Goal: Information Seeking & Learning: Learn about a topic

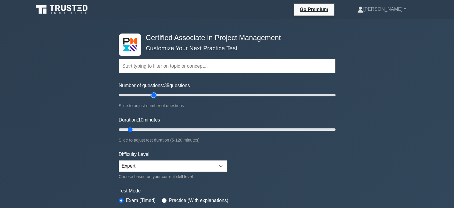
click at [152, 94] on input "Number of questions: 35 questions" at bounding box center [227, 94] width 217 height 7
click at [145, 95] on input "Number of questions: 25 questions" at bounding box center [227, 94] width 217 height 7
click at [230, 98] on input "Number of questions: 105 questions" at bounding box center [227, 94] width 217 height 7
click at [254, 95] on input "Number of questions: 125 questions" at bounding box center [227, 94] width 217 height 7
click at [302, 95] on input "Number of questions: 170 questions" at bounding box center [227, 94] width 217 height 7
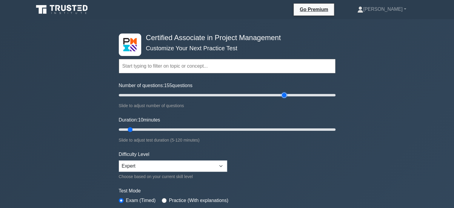
click at [282, 96] on input "Number of questions: 155 questions" at bounding box center [227, 94] width 217 height 7
click at [226, 95] on input "Number of questions: 100 questions" at bounding box center [227, 94] width 217 height 7
click at [174, 94] on input "Number of questions: 55 questions" at bounding box center [227, 94] width 217 height 7
type input "50"
click at [167, 95] on input "Number of questions: 55 questions" at bounding box center [227, 94] width 217 height 7
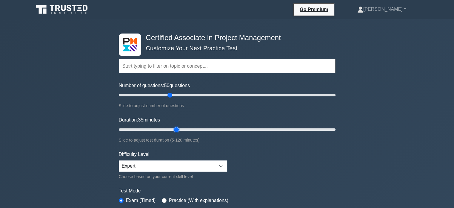
click at [172, 128] on input "Duration: 35 minutes" at bounding box center [227, 129] width 217 height 7
click at [194, 129] on input "Duration: 35 minutes" at bounding box center [227, 129] width 217 height 7
click at [210, 129] on input "Duration: 55 minutes" at bounding box center [227, 129] width 217 height 7
click at [216, 130] on input "Duration: 55 minutes" at bounding box center [227, 129] width 217 height 7
type input "60"
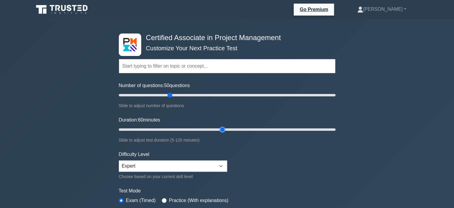
click at [218, 130] on input "Duration: 60 minutes" at bounding box center [227, 129] width 217 height 7
click at [179, 163] on select "Beginner Intermediate Expert" at bounding box center [173, 165] width 108 height 11
click at [265, 171] on form "Topics Project Scope Management Project Time Management Project Cost Management…" at bounding box center [227, 133] width 217 height 185
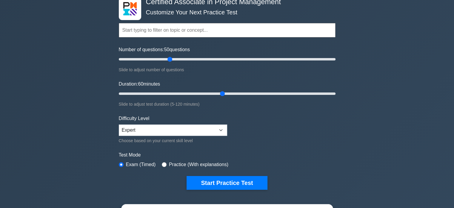
scroll to position [40, 0]
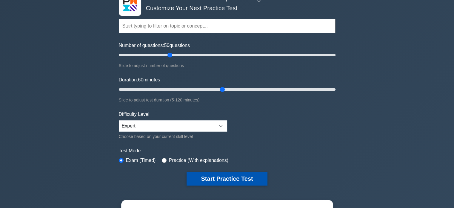
click at [221, 173] on button "Start Practice Test" at bounding box center [227, 178] width 81 height 14
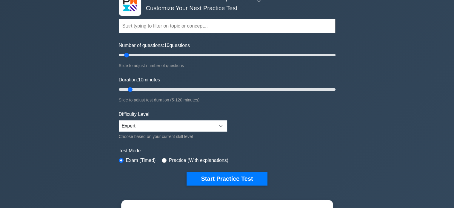
scroll to position [40, 0]
click at [211, 54] on input "Number of questions: 90 questions" at bounding box center [227, 54] width 217 height 7
click at [204, 53] on input "Number of questions: 80 questions" at bounding box center [227, 54] width 217 height 7
click at [195, 55] on input "Number of questions: 75 questions" at bounding box center [227, 54] width 217 height 7
click at [188, 55] on input "Number of questions: 65 questions" at bounding box center [227, 54] width 217 height 7
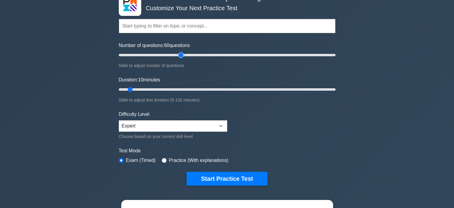
click at [181, 55] on input "Number of questions: 60 questions" at bounding box center [227, 54] width 217 height 7
click at [177, 55] on input "Number of questions: 55 questions" at bounding box center [227, 54] width 217 height 7
type input "50"
click at [169, 55] on input "Number of questions: 50 questions" at bounding box center [227, 54] width 217 height 7
click at [222, 90] on input "Duration: 10 minutes" at bounding box center [227, 89] width 217 height 7
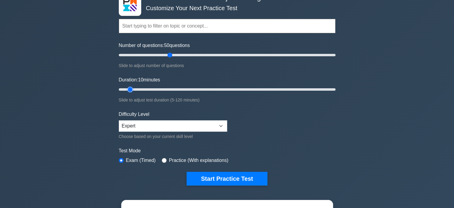
click at [218, 89] on input "Duration: 10 minutes" at bounding box center [227, 89] width 217 height 7
click at [217, 88] on input "Duration: 55 minutes" at bounding box center [227, 89] width 217 height 7
type input "60"
click at [222, 88] on input "Duration: 60 minutes" at bounding box center [227, 89] width 217 height 7
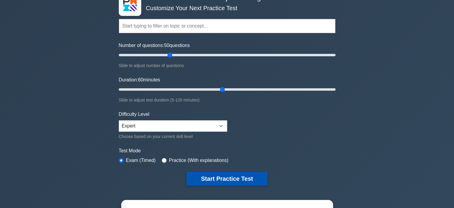
click at [210, 178] on button "Start Practice Test" at bounding box center [227, 178] width 81 height 14
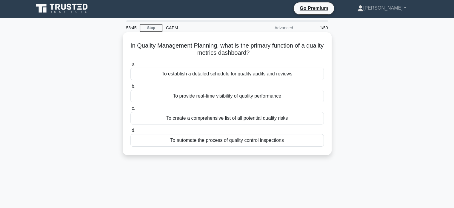
scroll to position [2, 0]
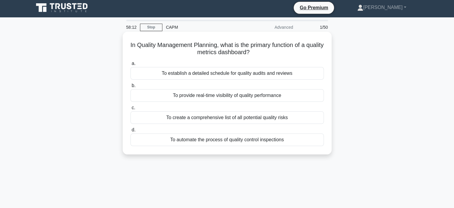
click at [243, 96] on div "To provide real-time visibility of quality performance" at bounding box center [228, 95] width 194 height 13
click at [131, 88] on input "b. To provide real-time visibility of quality performance" at bounding box center [131, 86] width 0 height 4
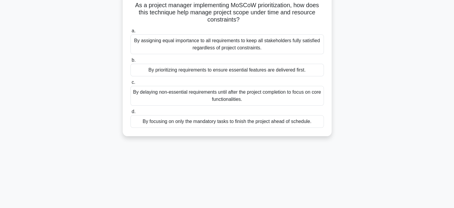
scroll to position [41, 0]
click at [213, 91] on div "By delaying non-essential requirements until after the project completion to fo…" at bounding box center [228, 96] width 194 height 20
click at [131, 85] on input "c. By delaying non-essential requirements until after the project completion to…" at bounding box center [131, 83] width 0 height 4
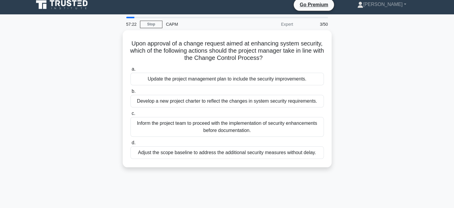
scroll to position [0, 0]
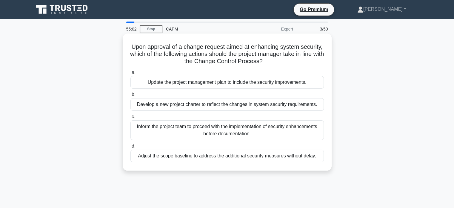
click at [210, 86] on div "Update the project management plan to include the security improvements." at bounding box center [228, 82] width 194 height 13
click at [131, 74] on input "a. Update the project management plan to include the security improvements." at bounding box center [131, 72] width 0 height 4
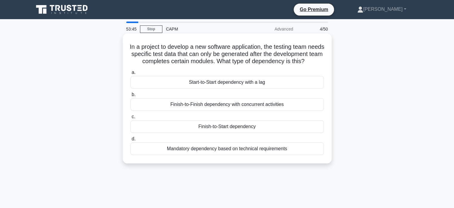
click at [251, 133] on div "Finish-to-Start dependency" at bounding box center [228, 126] width 194 height 13
click at [131, 119] on input "c. Finish-to-Start dependency" at bounding box center [131, 117] width 0 height 4
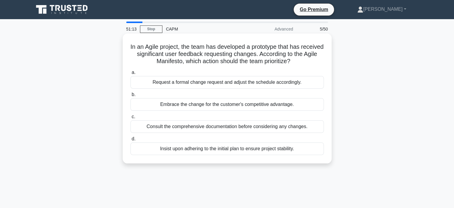
click at [197, 128] on div "Consult the comprehensive documentation before considering any changes." at bounding box center [228, 126] width 194 height 13
click at [131, 119] on input "c. Consult the comprehensive documentation before considering any changes." at bounding box center [131, 117] width 0 height 4
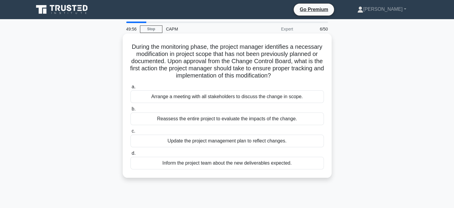
click at [199, 122] on div "Reassess the entire project to evaluate the impacts of the change." at bounding box center [228, 118] width 194 height 13
click at [131, 111] on input "b. Reassess the entire project to evaluate the impacts of the change." at bounding box center [131, 109] width 0 height 4
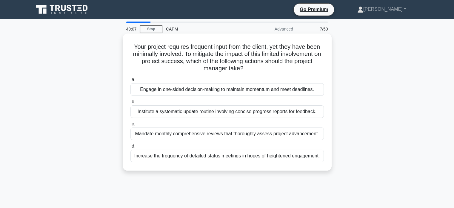
click at [191, 116] on div "Institute a systematic update routine involving concise progress reports for fe…" at bounding box center [228, 111] width 194 height 13
click at [131, 104] on input "b. Institute a systematic update routine involving concise progress reports for…" at bounding box center [131, 102] width 0 height 4
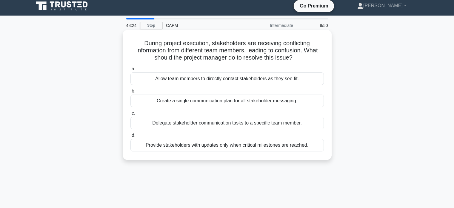
scroll to position [5, 0]
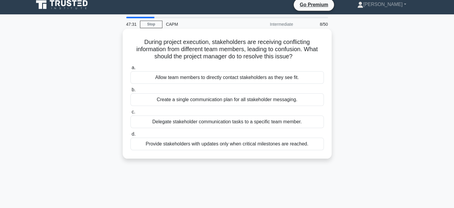
click at [183, 102] on div "Create a single communication plan for all stakeholder messaging." at bounding box center [228, 99] width 194 height 13
click at [131, 92] on input "b. Create a single communication plan for all stakeholder messaging." at bounding box center [131, 90] width 0 height 4
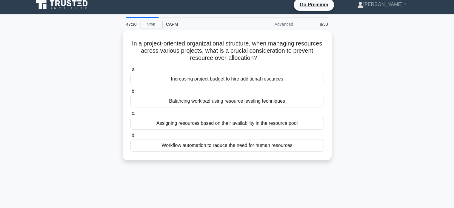
scroll to position [0, 0]
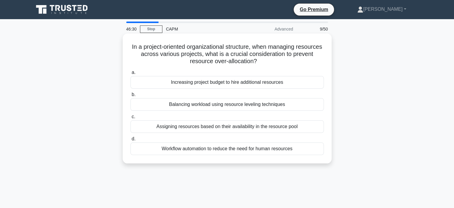
click at [220, 107] on div "Balancing workload using resource leveling techniques" at bounding box center [228, 104] width 194 height 13
click at [131, 96] on input "b. Balancing workload using resource leveling techniques" at bounding box center [131, 95] width 0 height 4
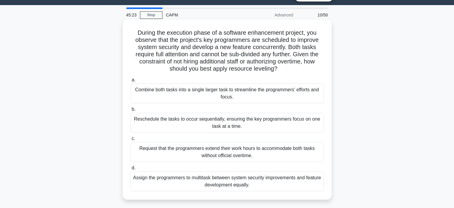
scroll to position [14, 0]
click at [248, 93] on div "Combine both tasks into a single larger task to streamline the programmers' eff…" at bounding box center [228, 94] width 194 height 20
click at [131, 82] on input "a. Combine both tasks into a single larger task to streamline the programmers' …" at bounding box center [131, 80] width 0 height 4
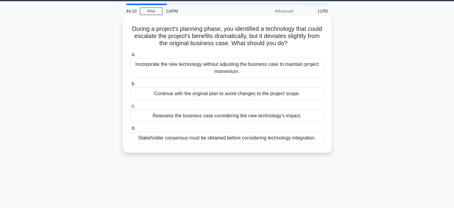
scroll to position [18, 0]
click at [174, 118] on div "Reassess the business case considering the new technology's impact." at bounding box center [228, 115] width 194 height 13
click at [131, 108] on input "c. Reassess the business case considering the new technology's impact." at bounding box center [131, 106] width 0 height 4
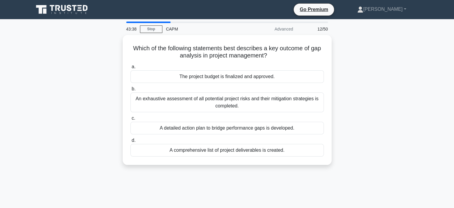
scroll to position [0, 0]
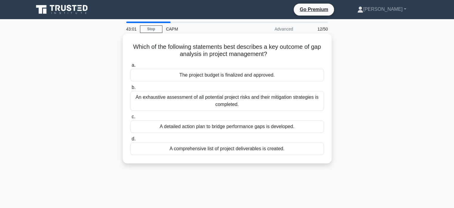
click at [218, 124] on div "A detailed action plan to bridge performance gaps is developed." at bounding box center [228, 126] width 194 height 13
click at [131, 119] on input "c. A detailed action plan to bridge performance gaps is developed." at bounding box center [131, 117] width 0 height 4
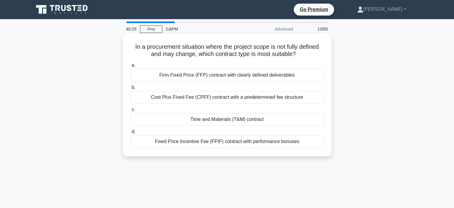
click at [194, 96] on div "Cost Plus Fixed Fee (CPFF) contract with a predetermined fee structure" at bounding box center [228, 97] width 194 height 13
click at [131, 89] on input "b. Cost Plus Fixed Fee (CPFF) contract with a predetermined fee structure" at bounding box center [131, 87] width 0 height 4
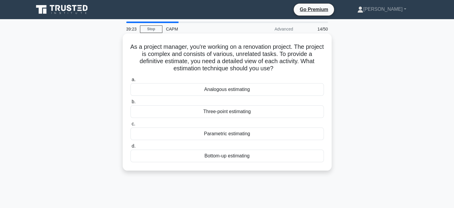
click at [225, 155] on div "Bottom-up estimating" at bounding box center [228, 155] width 194 height 13
click at [131, 148] on input "d. Bottom-up estimating" at bounding box center [131, 146] width 0 height 4
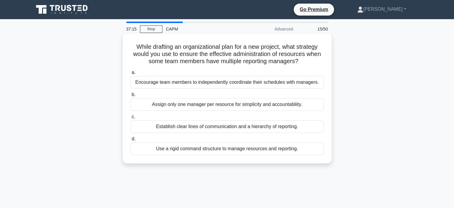
click at [229, 128] on div "Establish clear lines of communication and a hierarchy of reporting." at bounding box center [228, 126] width 194 height 13
click at [131, 119] on input "c. Establish clear lines of communication and a hierarchy of reporting." at bounding box center [131, 117] width 0 height 4
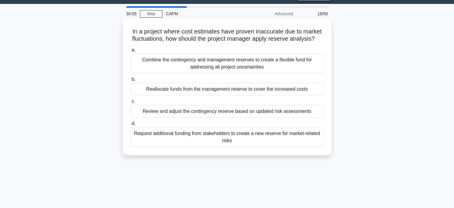
scroll to position [16, 0]
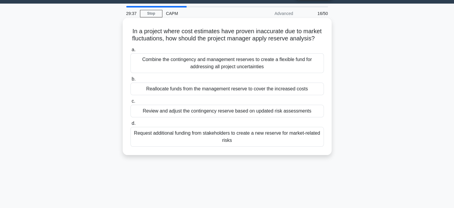
click at [192, 73] on div "Combine the contingency and management reserves to create a flexible fund for a…" at bounding box center [228, 63] width 194 height 20
click at [131, 52] on input "a. Combine the contingency and management reserves to create a flexible fund fo…" at bounding box center [131, 50] width 0 height 4
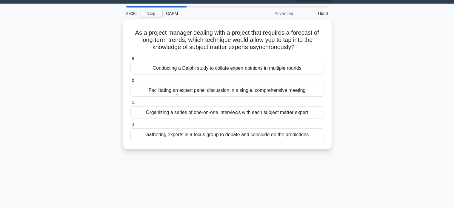
scroll to position [0, 0]
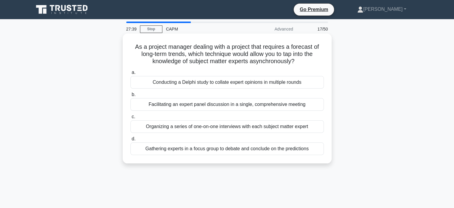
click at [215, 129] on div "Organizing a series of one-on-one interviews with each subject matter expert" at bounding box center [228, 126] width 194 height 13
click at [131, 119] on input "c. Organizing a series of one-on-one interviews with each subject matter expert" at bounding box center [131, 117] width 0 height 4
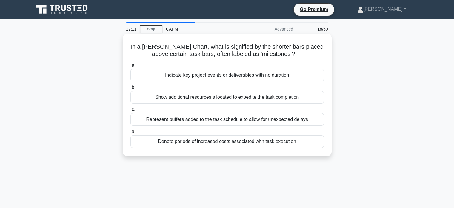
click at [201, 76] on div "Indicate key project events or deliverables with no duration" at bounding box center [228, 75] width 194 height 13
click at [131, 67] on input "a. Indicate key project events or deliverables with no duration" at bounding box center [131, 65] width 0 height 4
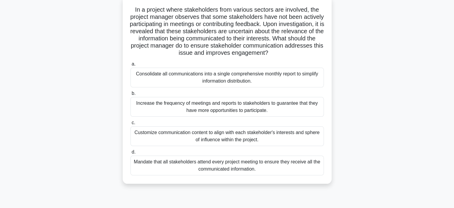
scroll to position [38, 0]
click at [179, 134] on div "Customize communication content to align with each stakeholder's interests and …" at bounding box center [228, 135] width 194 height 20
click at [131, 124] on input "c. Customize communication content to align with each stakeholder's interests a…" at bounding box center [131, 122] width 0 height 4
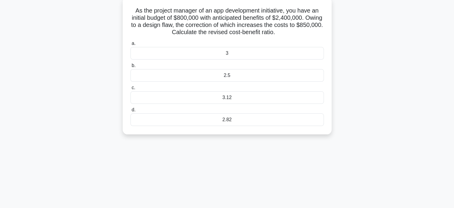
scroll to position [0, 0]
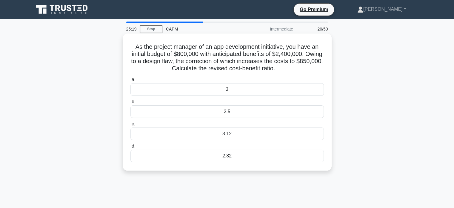
click at [232, 154] on div "2.82" at bounding box center [228, 155] width 194 height 13
click at [131, 148] on input "d. 2.82" at bounding box center [131, 146] width 0 height 4
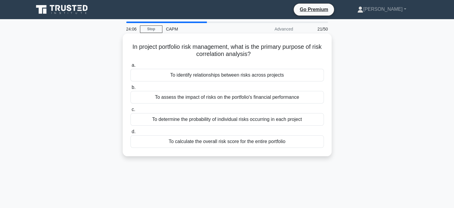
click at [221, 77] on div "To identify relationships between risks across projects" at bounding box center [228, 75] width 194 height 13
click at [131, 67] on input "a. To identify relationships between risks across projects" at bounding box center [131, 65] width 0 height 4
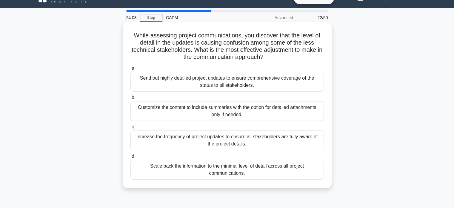
scroll to position [12, 0]
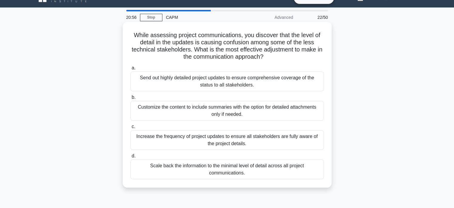
click at [224, 108] on div "Customize the content to include summaries with the option for detailed attachm…" at bounding box center [228, 111] width 194 height 20
click at [131, 99] on input "b. Customize the content to include summaries with the option for detailed atta…" at bounding box center [131, 97] width 0 height 4
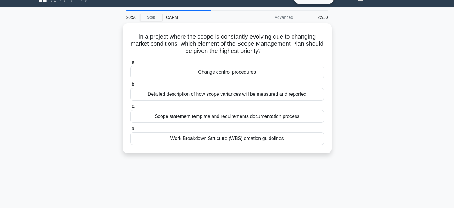
scroll to position [0, 0]
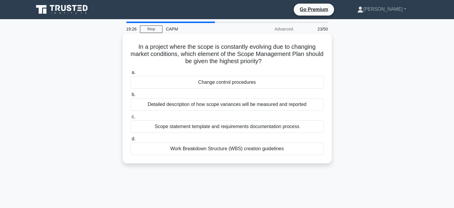
click at [207, 104] on div "Detailed description of how scope variances will be measured and reported" at bounding box center [228, 104] width 194 height 13
click at [131, 96] on input "b. Detailed description of how scope variances will be measured and reported" at bounding box center [131, 95] width 0 height 4
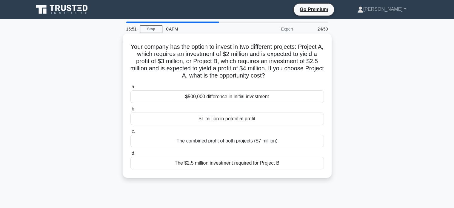
click at [207, 99] on div "$500,000 difference in initial investment" at bounding box center [228, 96] width 194 height 13
click at [131, 89] on input "a. $500,000 difference in initial investment" at bounding box center [131, 87] width 0 height 4
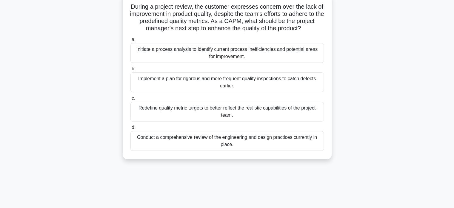
scroll to position [40, 0]
click at [200, 51] on div "Initiate a process analysis to identify current process inefficiencies and pote…" at bounding box center [228, 53] width 194 height 20
click at [131, 41] on input "a. Initiate a process analysis to identify current process inefficiencies and p…" at bounding box center [131, 39] width 0 height 4
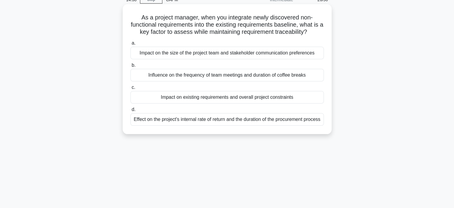
scroll to position [30, 0]
click at [172, 97] on div "Impact on existing requirements and overall project constraints" at bounding box center [228, 96] width 194 height 13
click at [131, 89] on input "c. Impact on existing requirements and overall project constraints" at bounding box center [131, 87] width 0 height 4
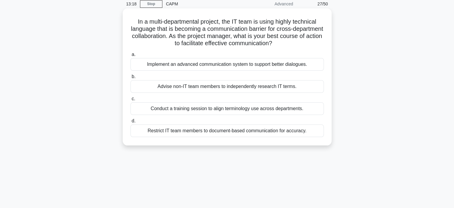
scroll to position [26, 0]
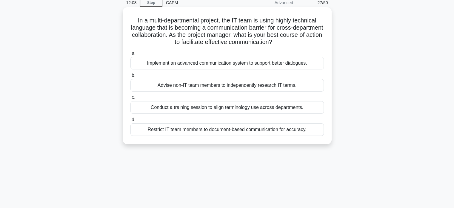
click at [182, 64] on div "Implement an advanced communication system to support better dialogues." at bounding box center [228, 63] width 194 height 13
click at [131, 55] on input "a. Implement an advanced communication system to support better dialogues." at bounding box center [131, 53] width 0 height 4
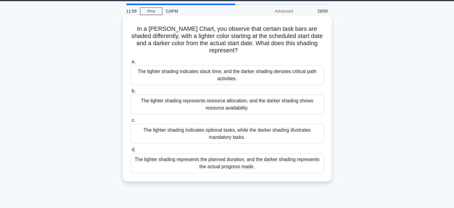
scroll to position [19, 0]
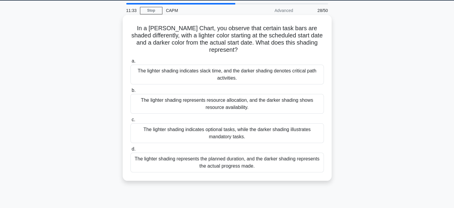
click at [281, 160] on div "The lighter shading represents the planned duration, and the darker shading rep…" at bounding box center [228, 162] width 194 height 20
click at [131, 151] on input "d. The lighter shading represents the planned duration, and the darker shading …" at bounding box center [131, 149] width 0 height 4
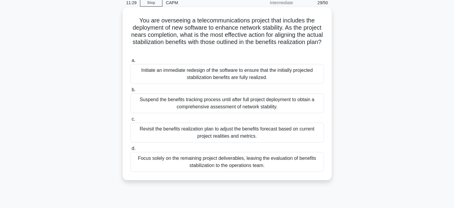
scroll to position [27, 0]
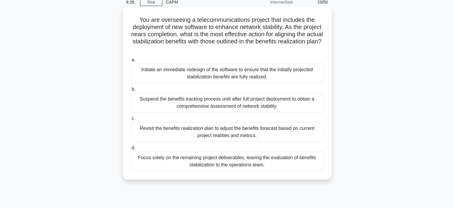
click at [200, 132] on div "Revisit the benefits realization plan to adjust the benefits forecast based on …" at bounding box center [228, 132] width 194 height 20
click at [131, 120] on input "c. Revisit the benefits realization plan to adjust the benefits forecast based …" at bounding box center [131, 118] width 0 height 4
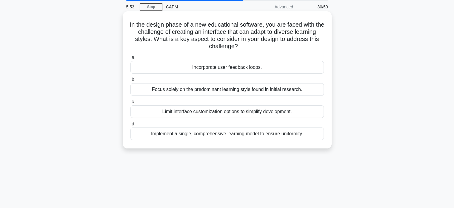
scroll to position [23, 0]
click at [209, 64] on div "Incorporate user feedback loops." at bounding box center [228, 66] width 194 height 13
click at [131, 59] on input "a. Incorporate user feedback loops." at bounding box center [131, 57] width 0 height 4
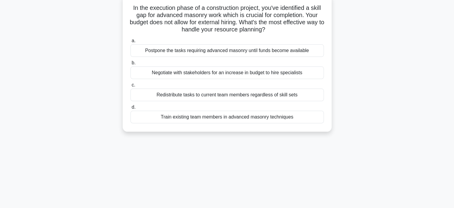
scroll to position [39, 0]
click at [236, 116] on div "Train existing team members in advanced masonry techniques" at bounding box center [228, 116] width 194 height 13
click at [131, 108] on input "d. Train existing team members in advanced masonry techniques" at bounding box center [131, 107] width 0 height 4
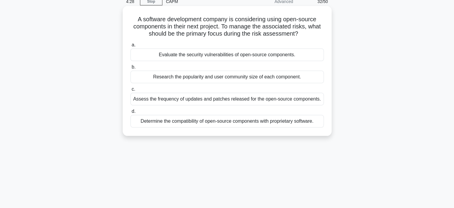
scroll to position [29, 0]
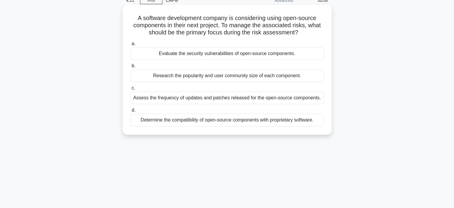
click at [231, 55] on div "Evaluate the security vulnerabilities of open-source components." at bounding box center [228, 53] width 194 height 13
click at [131, 46] on input "a. Evaluate the security vulnerabilities of open-source components." at bounding box center [131, 44] width 0 height 4
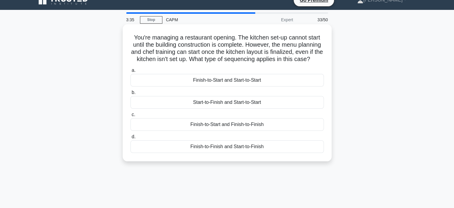
scroll to position [8, 0]
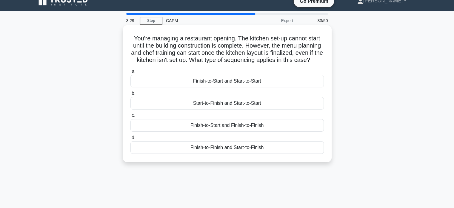
click at [242, 87] on div "Finish-to-Start and Start-to-Start" at bounding box center [228, 81] width 194 height 13
click at [131, 73] on input "a. Finish-to-Start and Start-to-Start" at bounding box center [131, 71] width 0 height 4
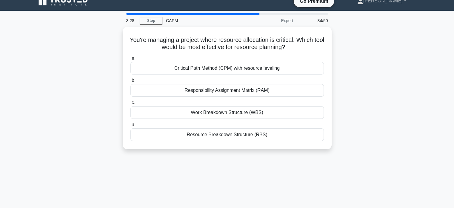
scroll to position [0, 0]
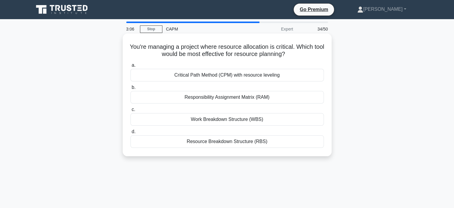
click at [225, 140] on div "Resource Breakdown Structure (RBS)" at bounding box center [228, 141] width 194 height 13
click at [131, 133] on input "d. Resource Breakdown Structure (RBS)" at bounding box center [131, 132] width 0 height 4
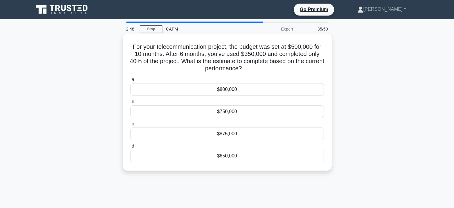
click at [241, 131] on div "$875,000" at bounding box center [228, 133] width 194 height 13
click at [131, 126] on input "c. $875,000" at bounding box center [131, 124] width 0 height 4
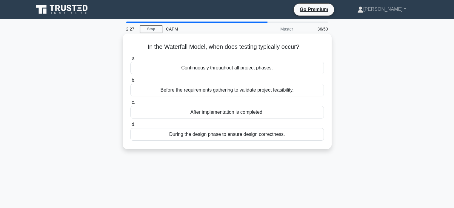
click at [212, 112] on div "After implementation is completed." at bounding box center [228, 112] width 194 height 13
click at [131, 104] on input "c. After implementation is completed." at bounding box center [131, 102] width 0 height 4
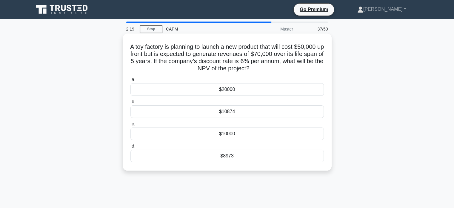
click at [235, 136] on div "$10000" at bounding box center [228, 133] width 194 height 13
click at [131, 126] on input "c. $10000" at bounding box center [131, 124] width 0 height 4
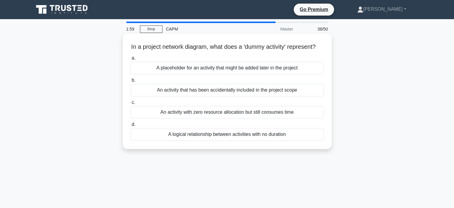
click at [217, 73] on div "A placeholder for an activity that might be added later in the project" at bounding box center [228, 68] width 194 height 13
click at [131, 60] on input "a. A placeholder for an activity that might be added later in the project" at bounding box center [131, 58] width 0 height 4
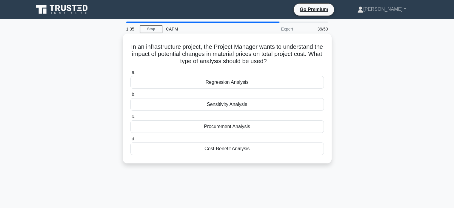
click at [225, 128] on div "Procurement Analysis" at bounding box center [228, 126] width 194 height 13
click at [131, 119] on input "c. Procurement Analysis" at bounding box center [131, 117] width 0 height 4
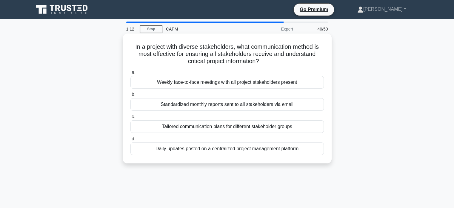
click at [210, 104] on div "Standardized monthly reports sent to all stakeholders via email" at bounding box center [228, 104] width 194 height 13
click at [131, 96] on input "b. Standardized monthly reports sent to all stakeholders via email" at bounding box center [131, 95] width 0 height 4
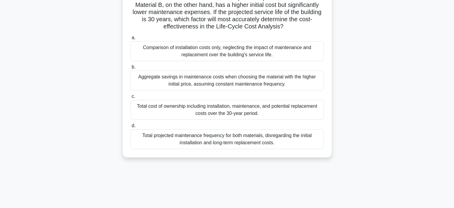
scroll to position [63, 0]
click at [234, 137] on div "Total projected maintenance frequency for both materials, disregarding the init…" at bounding box center [228, 139] width 194 height 20
click at [131, 128] on input "d. Total projected maintenance frequency for both materials, disregarding the i…" at bounding box center [131, 126] width 0 height 4
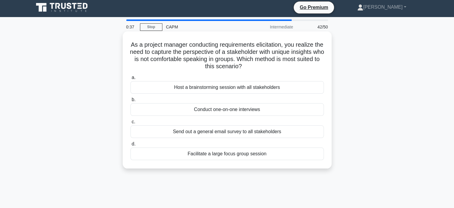
scroll to position [2, 0]
click at [215, 111] on div "Conduct one-on-one interviews" at bounding box center [228, 109] width 194 height 13
click at [131, 102] on input "b. Conduct one-on-one interviews" at bounding box center [131, 100] width 0 height 4
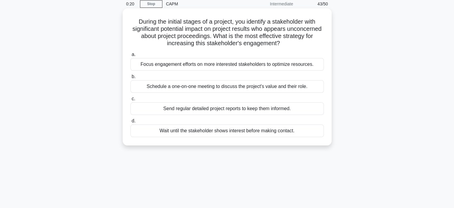
scroll to position [26, 0]
click at [217, 111] on div "Send regular detailed project reports to keep them informed." at bounding box center [228, 108] width 194 height 13
click at [131, 100] on input "c. Send regular detailed project reports to keep them informed." at bounding box center [131, 98] width 0 height 4
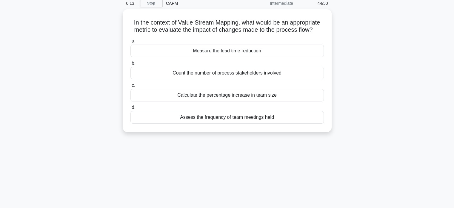
scroll to position [0, 0]
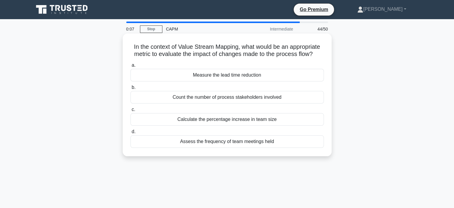
click at [222, 120] on div "Calculate the percentage increase in team size" at bounding box center [228, 119] width 194 height 13
click at [131, 111] on input "c. Calculate the percentage increase in team size" at bounding box center [131, 110] width 0 height 4
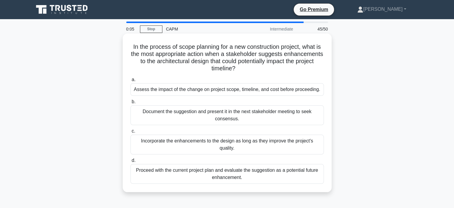
click at [282, 93] on div "Assess the impact of the change on project scope, timeline, and cost before pro…" at bounding box center [228, 89] width 194 height 13
click at [131, 82] on input "a. Assess the impact of the change on project scope, timeline, and cost before …" at bounding box center [131, 80] width 0 height 4
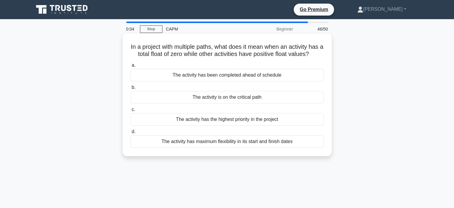
click at [253, 124] on div "The activity has the highest priority in the project" at bounding box center [228, 119] width 194 height 13
click at [131, 111] on input "c. The activity has the highest priority in the project" at bounding box center [131, 110] width 0 height 4
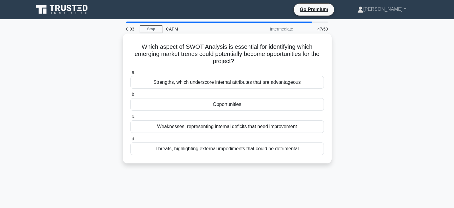
click at [222, 106] on div "Opportunities" at bounding box center [228, 104] width 194 height 13
click at [131, 96] on input "b. Opportunities" at bounding box center [131, 95] width 0 height 4
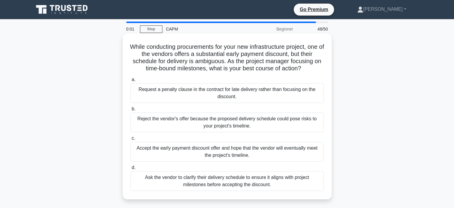
click at [244, 131] on div "Reject the vendor's offer because the proposed delivery schedule could pose ris…" at bounding box center [228, 122] width 194 height 20
click at [131, 111] on input "b. Reject the vendor's offer because the proposed delivery schedule could pose …" at bounding box center [131, 109] width 0 height 4
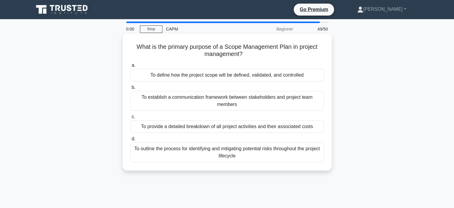
click at [200, 151] on div "To outline the process for identifying and mitigating potential risks throughou…" at bounding box center [228, 152] width 194 height 20
click at [131, 141] on input "d. To outline the process for identifying and mitigating potential risks throug…" at bounding box center [131, 139] width 0 height 4
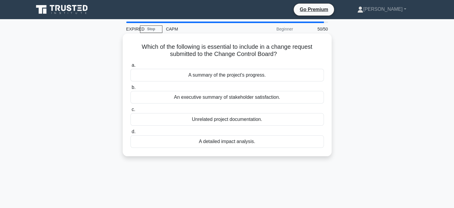
click at [244, 117] on div "Unrelated project documentation." at bounding box center [228, 119] width 194 height 13
click at [131, 111] on input "c. Unrelated project documentation." at bounding box center [131, 110] width 0 height 4
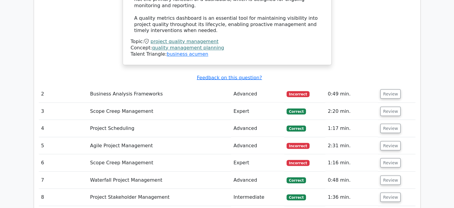
scroll to position [1070, 0]
click at [389, 89] on button "Review" at bounding box center [390, 93] width 20 height 9
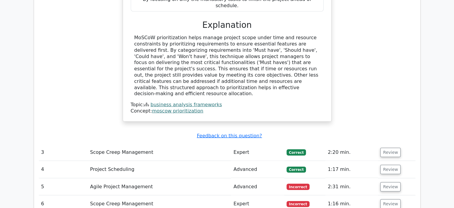
scroll to position [1292, 0]
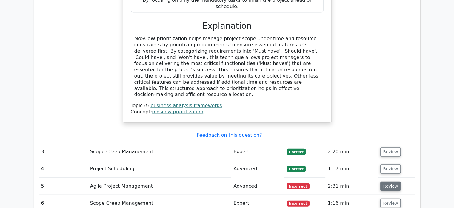
click at [394, 181] on button "Review" at bounding box center [390, 185] width 20 height 9
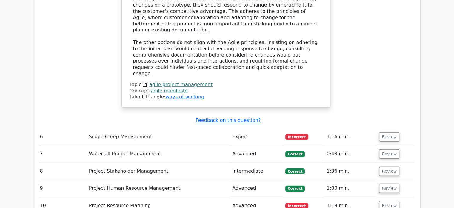
scroll to position [1652, 0]
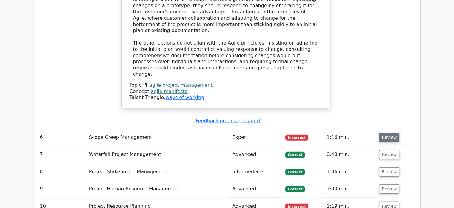
click at [393, 133] on button "Review" at bounding box center [389, 137] width 20 height 9
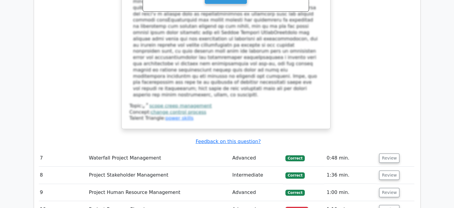
scroll to position [2002, 0]
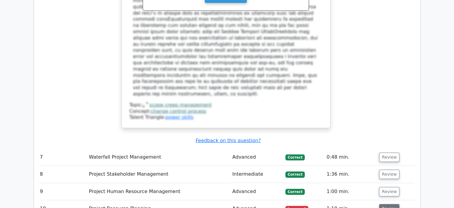
click at [385, 204] on button "Review" at bounding box center [389, 208] width 20 height 9
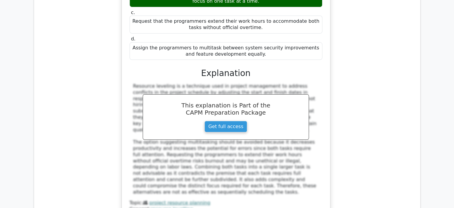
scroll to position [2372, 0]
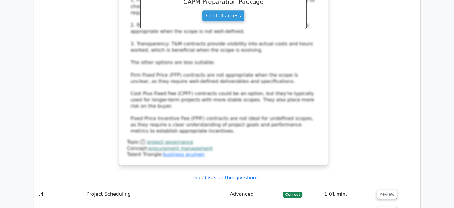
scroll to position [2781, 0]
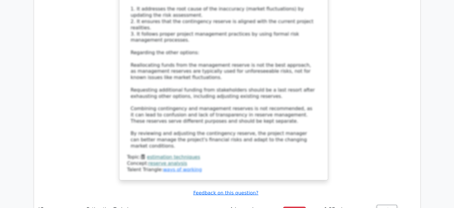
scroll to position [3242, 0]
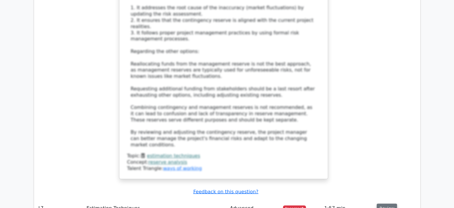
click at [380, 203] on button "Review" at bounding box center [387, 207] width 20 height 9
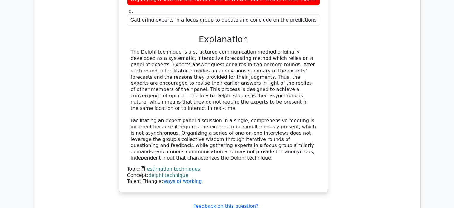
scroll to position [3561, 0]
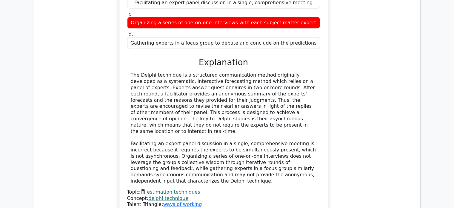
scroll to position [3531, 0]
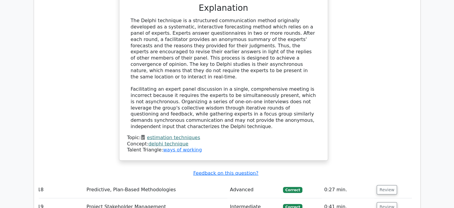
scroll to position [3590, 0]
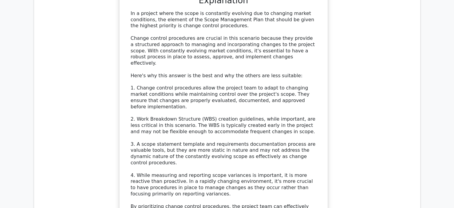
scroll to position [3992, 0]
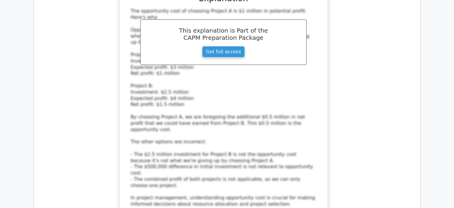
scroll to position [4439, 0]
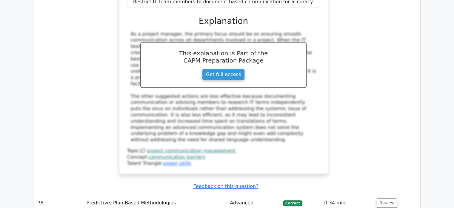
scroll to position [4871, 0]
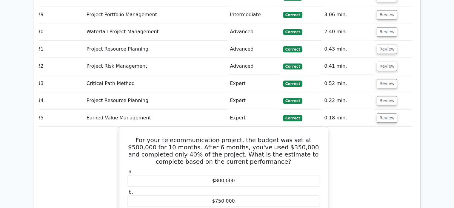
scroll to position [5077, 0]
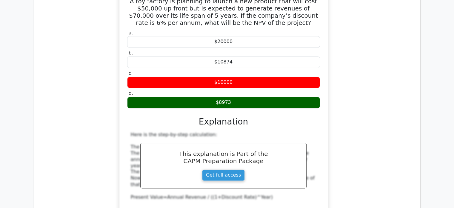
scroll to position [5532, 0]
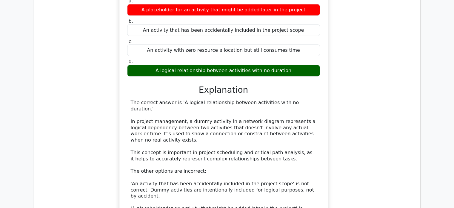
scroll to position [5901, 0]
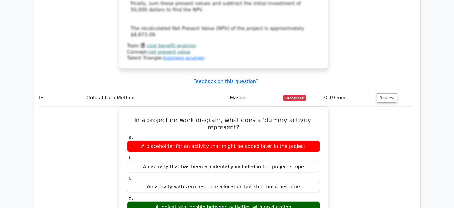
scroll to position [5765, 0]
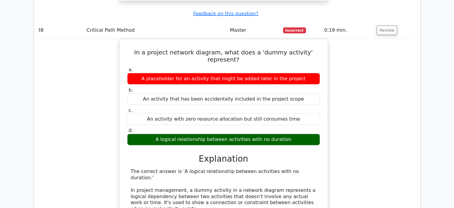
scroll to position [5835, 0]
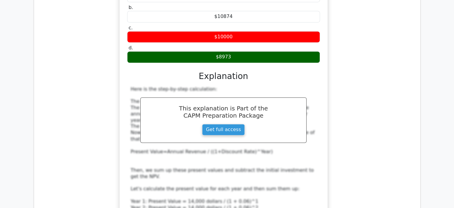
scroll to position [5538, 0]
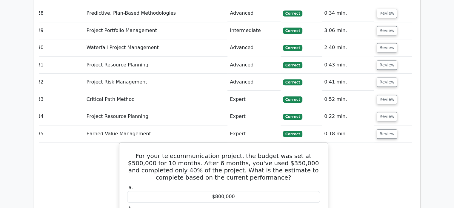
scroll to position [5060, 0]
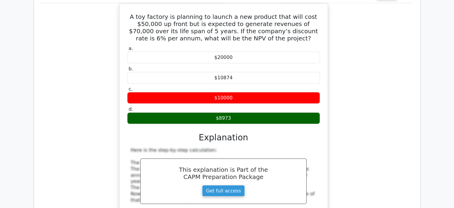
scroll to position [5714, 0]
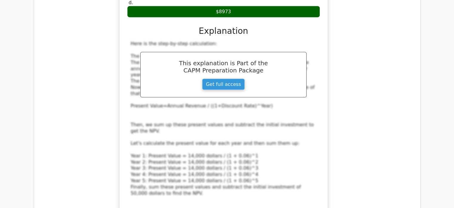
scroll to position [5818, 0]
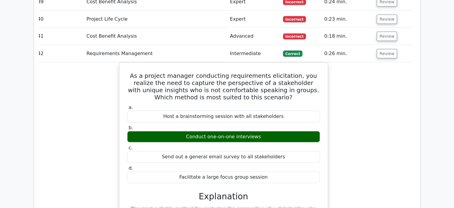
scroll to position [6111, 0]
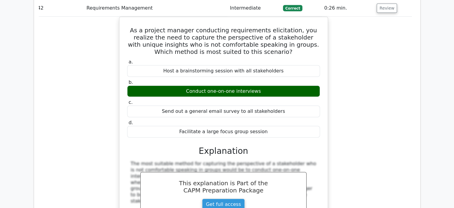
scroll to position [6158, 0]
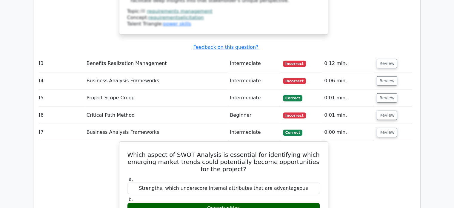
scroll to position [6403, 0]
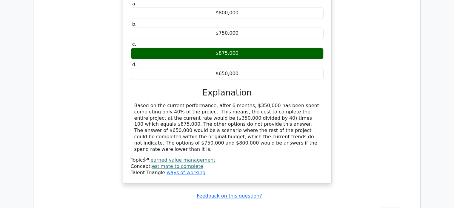
scroll to position [5243, 0]
